Goal: Task Accomplishment & Management: Use online tool/utility

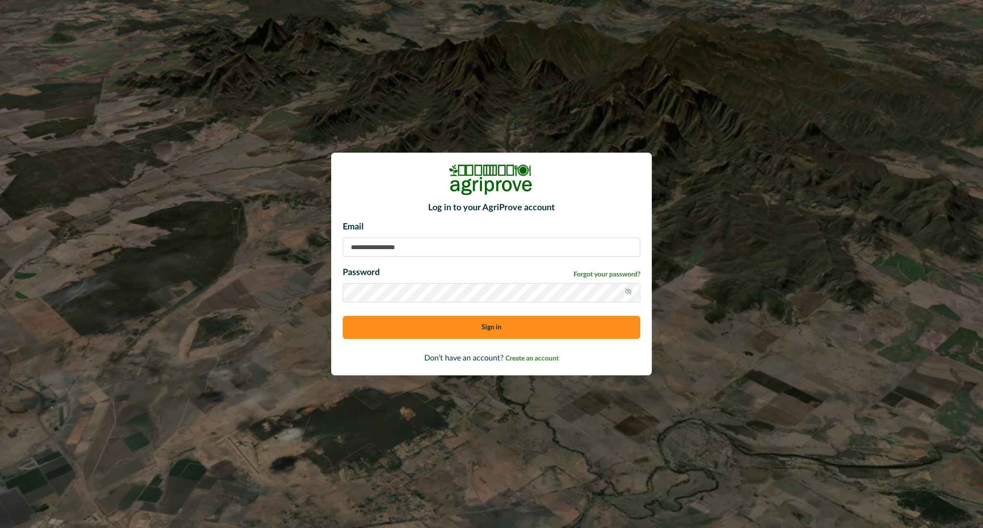
type input "**********"
click at [458, 332] on button "Sign in" at bounding box center [491, 327] width 297 height 23
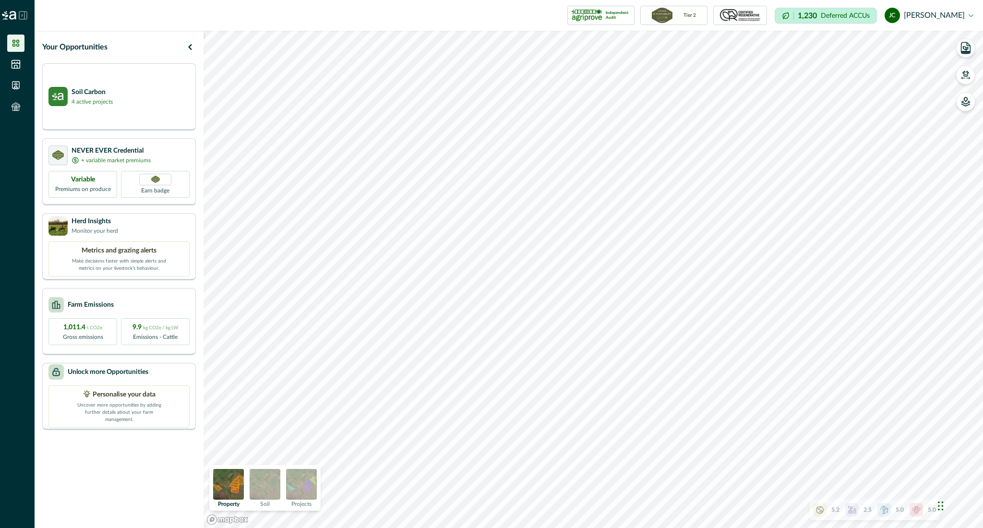
click at [266, 491] on img at bounding box center [265, 484] width 31 height 31
click at [237, 489] on img at bounding box center [228, 484] width 31 height 31
click at [262, 487] on img at bounding box center [265, 484] width 31 height 31
click at [967, 76] on icon "button" at bounding box center [965, 75] width 5 height 4
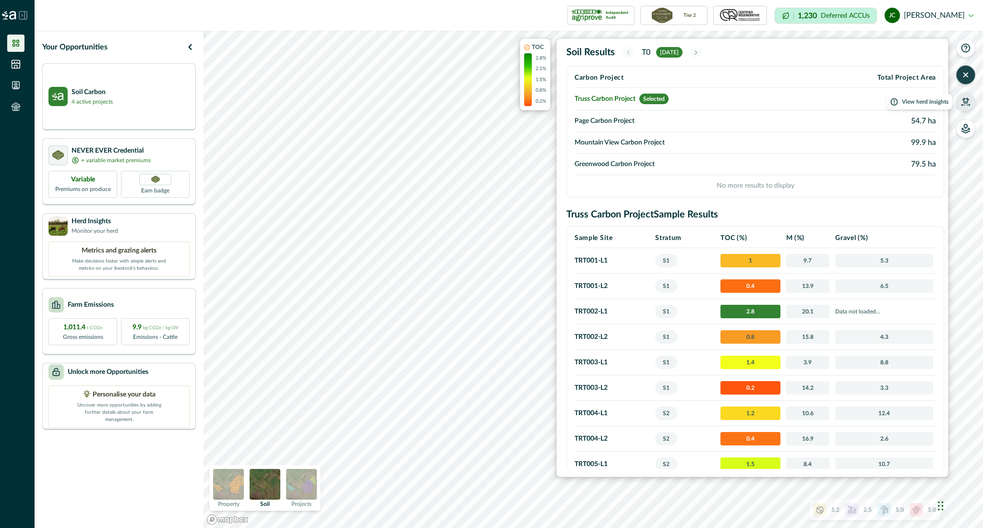
click at [966, 105] on icon "button" at bounding box center [965, 104] width 8 height 1
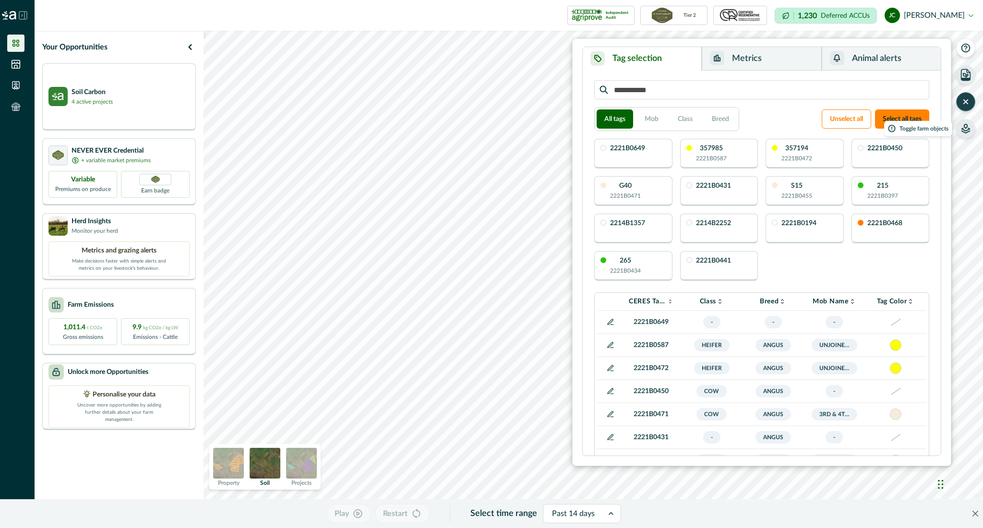
click at [964, 138] on button "button" at bounding box center [965, 128] width 19 height 19
